Goal: Check status

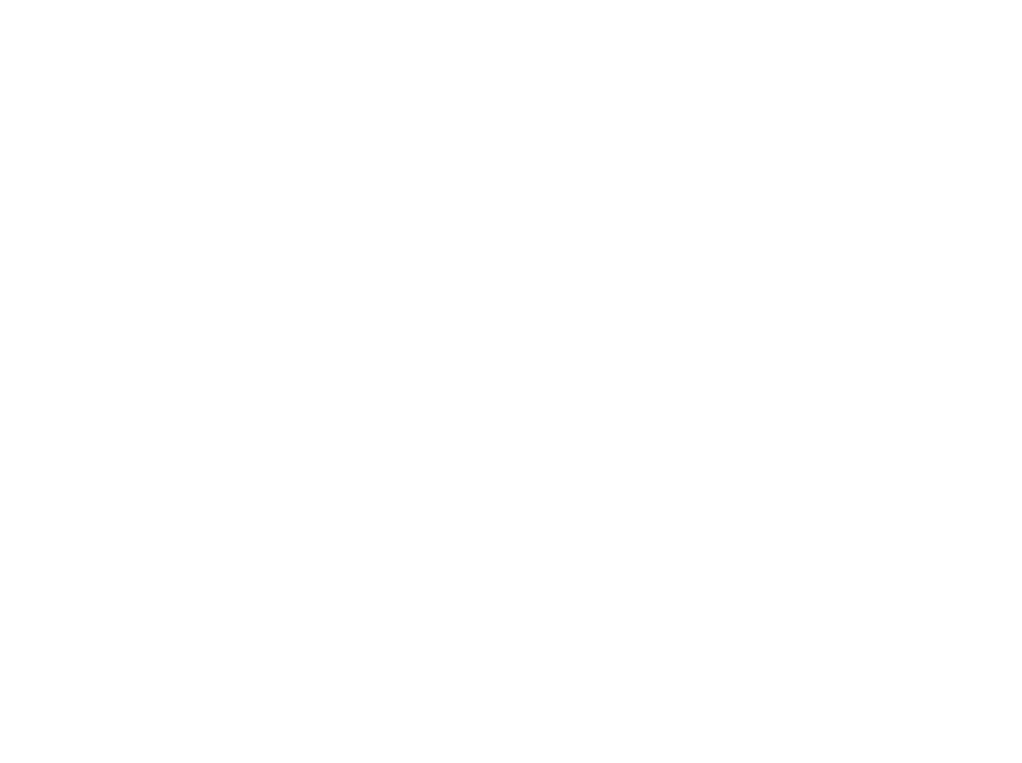
click at [348, 0] on html at bounding box center [511, 0] width 1022 height 0
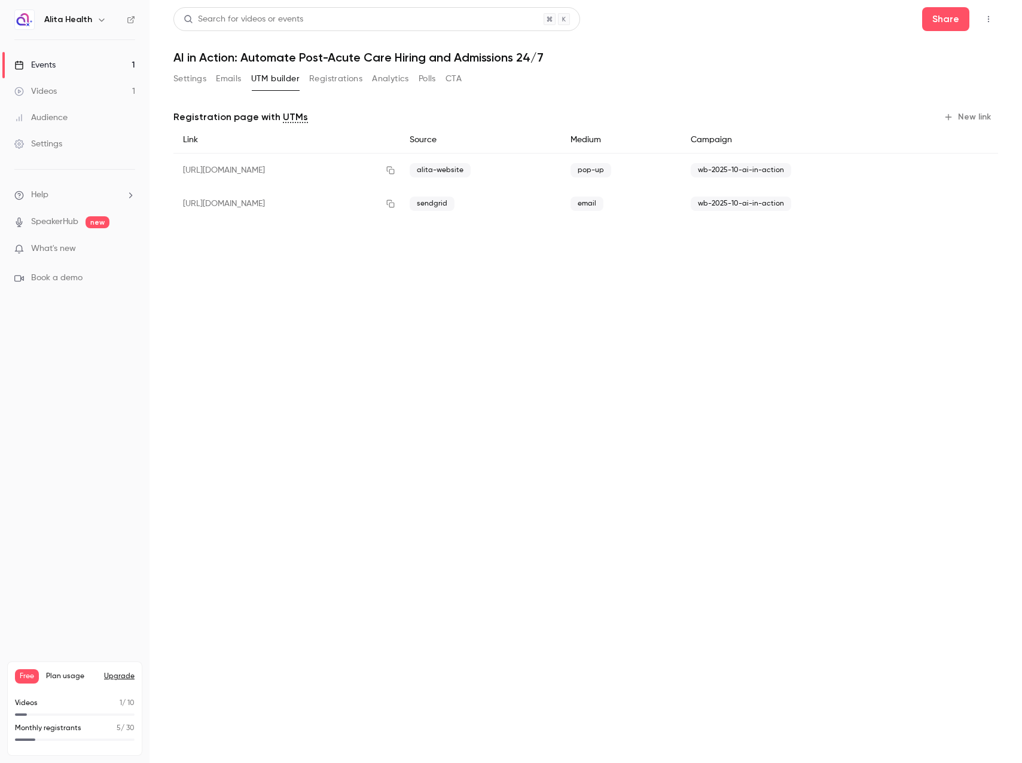
click at [332, 72] on button "Registrations" at bounding box center [335, 78] width 53 height 19
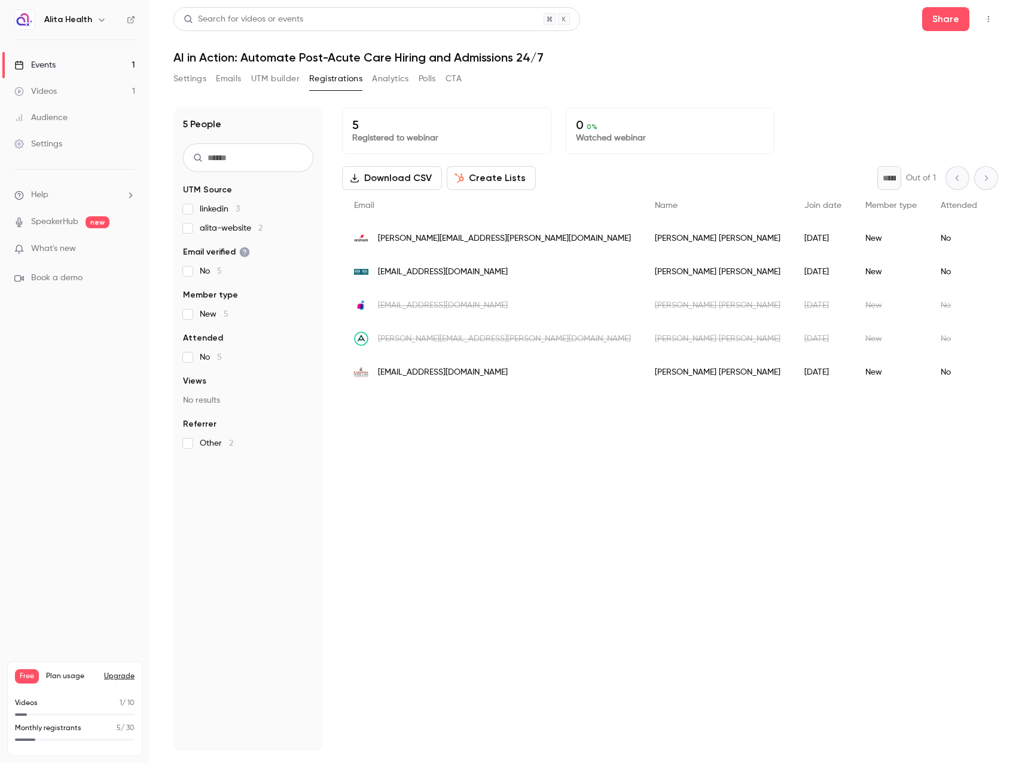
click at [804, 50] on h1 "AI in Action: Automate Post-Acute Care Hiring and Admissions 24/7" at bounding box center [585, 57] width 824 height 14
